Goal: Subscribe to service/newsletter

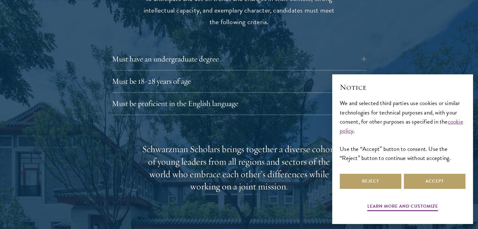
scroll to position [883, 0]
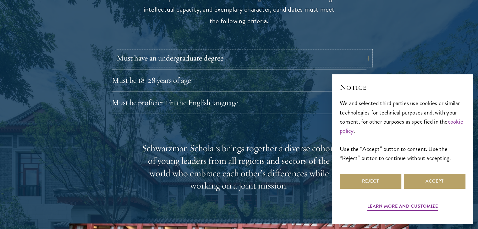
click at [213, 51] on button "Must have an undergraduate degree" at bounding box center [244, 58] width 254 height 15
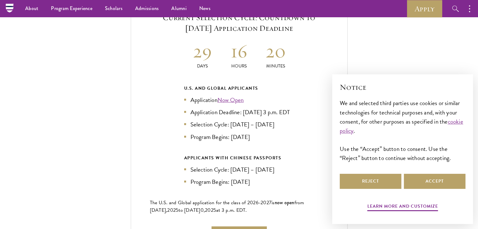
scroll to position [1477, 0]
click at [231, 96] on link "Now Open" at bounding box center [230, 100] width 26 height 9
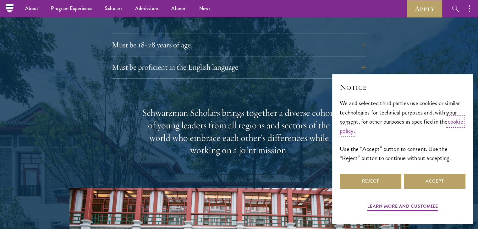
scroll to position [1007, 0]
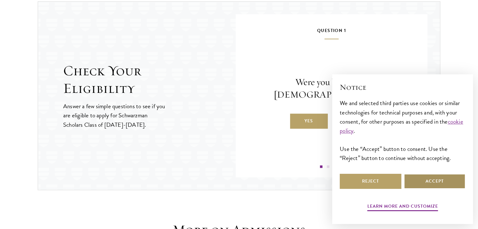
click at [413, 176] on button "Accept" at bounding box center [435, 181] width 62 height 15
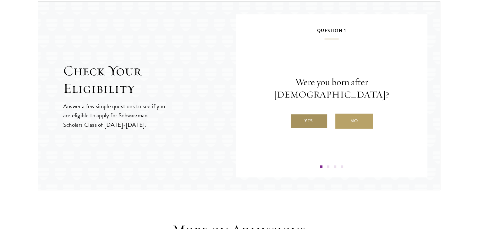
click at [318, 114] on label "Yes" at bounding box center [309, 121] width 38 height 15
click at [296, 114] on input "Yes" at bounding box center [293, 117] width 6 height 6
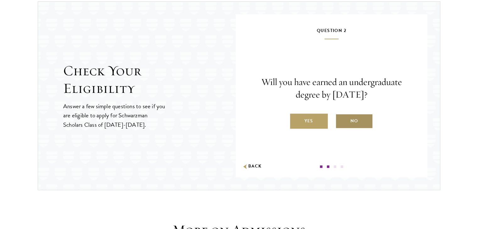
click at [352, 123] on label "No" at bounding box center [354, 121] width 38 height 15
click at [341, 120] on input "No" at bounding box center [338, 117] width 6 height 6
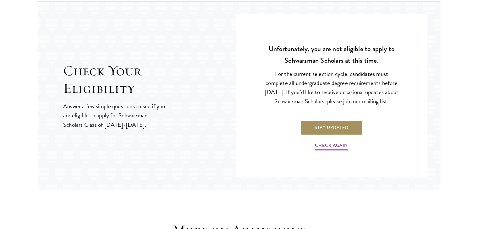
click at [333, 129] on link "Stay Updated" at bounding box center [331, 127] width 62 height 15
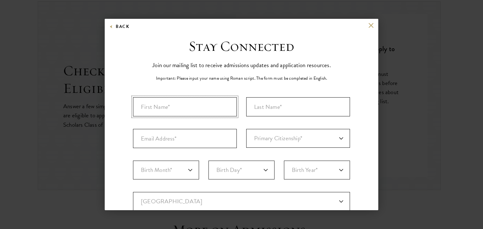
click at [204, 97] on input "First Name*" at bounding box center [185, 106] width 104 height 19
type input "ㅓ"
type input "jiyun"
click at [278, 105] on input "Last Name (Family Name)*" at bounding box center [298, 106] width 104 height 19
type input "[PERSON_NAME]"
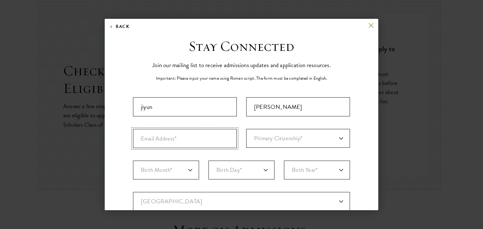
click at [198, 139] on input "Email Address*" at bounding box center [185, 138] width 104 height 19
type input "[EMAIL_ADDRESS][DOMAIN_NAME]"
click at [263, 143] on select "Primary Citizenship* [GEOGRAPHIC_DATA] [DEMOGRAPHIC_DATA] [DEMOGRAPHIC_DATA] [D…" at bounding box center [298, 138] width 104 height 19
select select "KS"
click at [246, 129] on select "Primary Citizenship* [GEOGRAPHIC_DATA] [DEMOGRAPHIC_DATA] [DEMOGRAPHIC_DATA] [D…" at bounding box center [298, 138] width 104 height 19
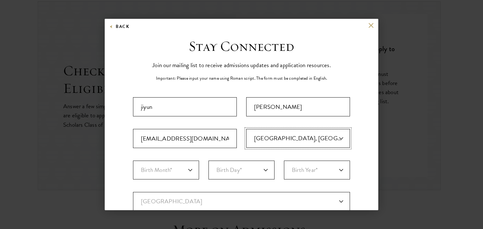
scroll to position [85, 0]
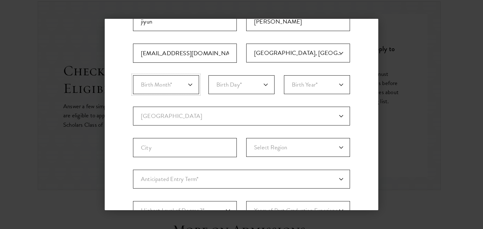
click at [171, 80] on select "Birth Month* January February March April May June July August September Octobe…" at bounding box center [166, 84] width 66 height 19
select select "09"
click at [133, 75] on select "Birth Month* January February March April May June July August September Octobe…" at bounding box center [166, 84] width 66 height 19
click at [231, 88] on select "Birth Day* 1 2 3 4 5 6 7 8 9 10 11 12 13 14 15 16 17 18 19 20 21 22 23 24 25 26…" at bounding box center [241, 84] width 66 height 19
select select "22"
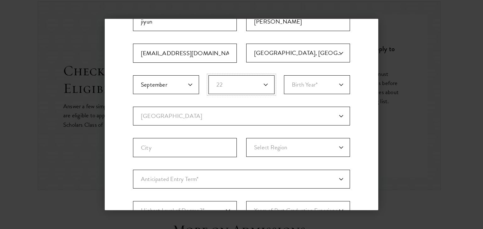
click at [208, 75] on select "Birth Day* 1 2 3 4 5 6 7 8 9 10 11 12 13 14 15 16 17 18 19 20 21 22 23 24 25 26…" at bounding box center [241, 84] width 66 height 19
click at [311, 85] on select "Birth Year* [DEMOGRAPHIC_DATA] [DEMOGRAPHIC_DATA] [DEMOGRAPHIC_DATA] [DEMOGRAPH…" at bounding box center [317, 84] width 66 height 19
select select "2004"
click at [284, 75] on select "Birth Year* [DEMOGRAPHIC_DATA] [DEMOGRAPHIC_DATA] [DEMOGRAPHIC_DATA] [DEMOGRAPH…" at bounding box center [317, 84] width 66 height 19
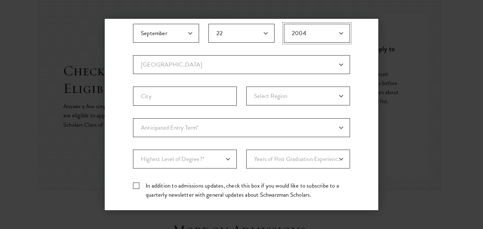
scroll to position [197, 0]
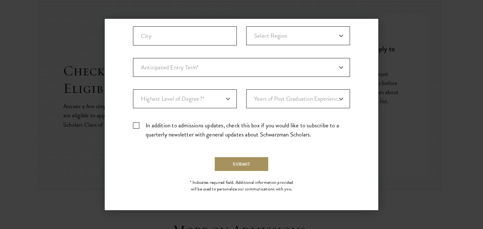
click at [224, 163] on button "Submit" at bounding box center [241, 164] width 55 height 15
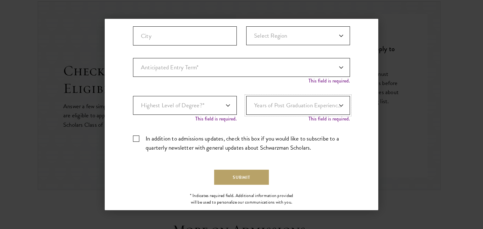
scroll to position [210, 0]
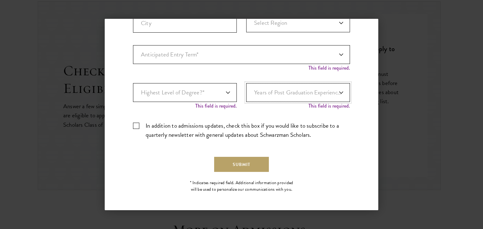
click at [276, 101] on select "Years of Post Graduation Experience?* 1 2 3 4 5 6 7 8 9 10" at bounding box center [298, 92] width 104 height 19
click at [283, 90] on select "Years of Post Graduation Experience?* 1 2 3 4 5 6 7 8 9 10" at bounding box center [298, 92] width 104 height 19
select select "1"
click at [246, 83] on select "Years of Post Graduation Experience?* 1 2 3 4 5 6 7 8 9 10" at bounding box center [298, 92] width 104 height 19
click at [213, 97] on select "Highest Level of Degree?* PHD Bachelor's Master's Current Undergraduate Student" at bounding box center [185, 92] width 104 height 19
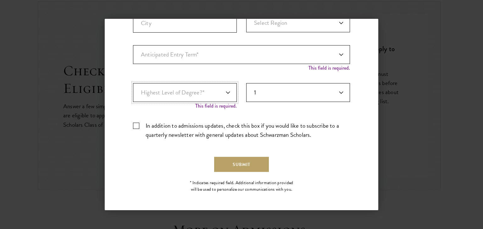
select select "bf44f490-31e9-4d16-b1d2-df861e7933aa"
click at [133, 89] on select "Highest Level of Degree?* PHD Bachelor's Master's Current Undergraduate Student" at bounding box center [185, 92] width 104 height 19
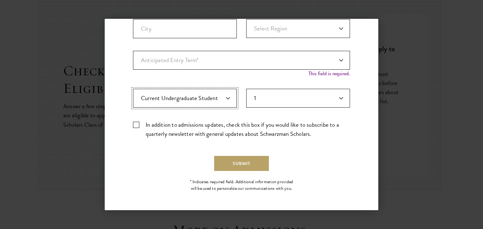
scroll to position [204, 0]
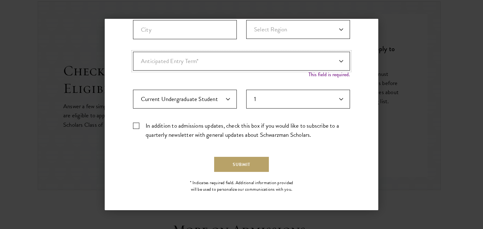
click at [212, 54] on select "Anticipated Entry Term* [DATE] (Application opens [DATE]) Just Exploring" at bounding box center [241, 61] width 217 height 19
select select "a6790467-ebe7-4045-a56a-66c1cae98076"
click at [133, 57] on select "Anticipated Entry Term* [DATE] (Application opens [DATE]) Just Exploring" at bounding box center [241, 61] width 217 height 19
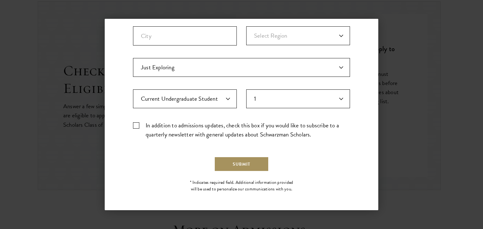
click at [230, 162] on button "Submit" at bounding box center [241, 164] width 55 height 15
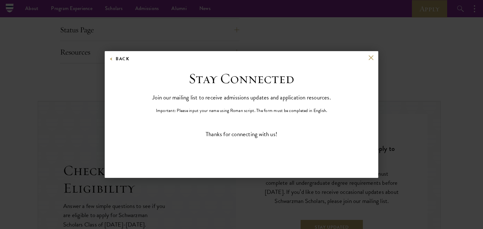
scroll to position [0, 0]
